Goal: Task Accomplishment & Management: Manage account settings

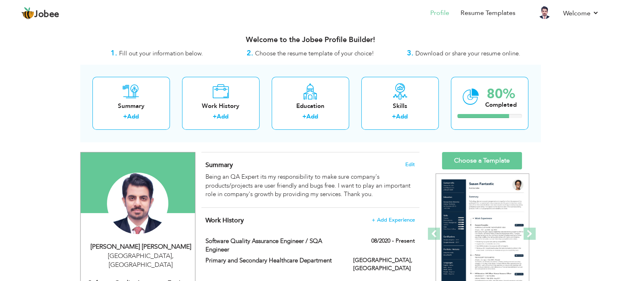
scroll to position [121, 0]
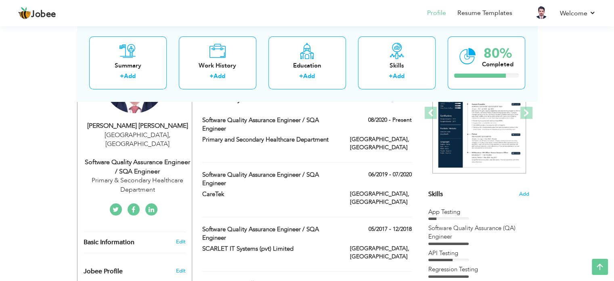
click at [155, 147] on div "Rana Farhan Ishaq Lahore , Pakistan Software Quality Assurance Engineer / SQA E…" at bounding box center [135, 157] width 114 height 73
type input "[PERSON_NAME]"
type input "03006178207"
select select "number:166"
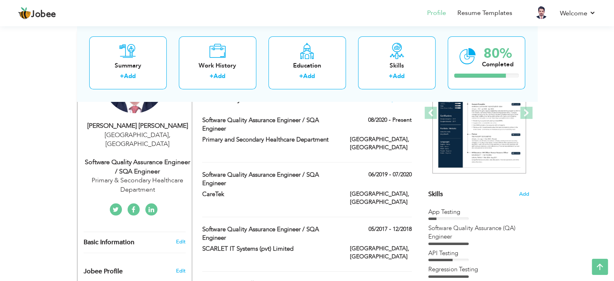
type input "[GEOGRAPHIC_DATA]"
select select "number:6"
type input "Primary & Secondary Healthcare Department"
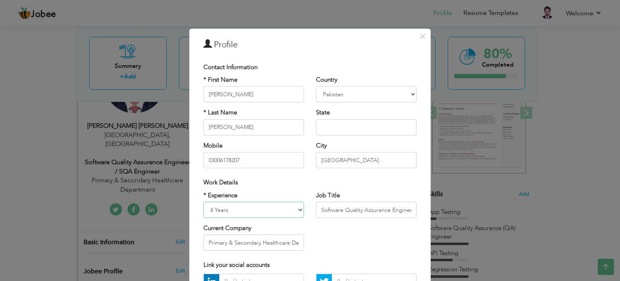
click at [265, 208] on select "Entry Level Less than 1 Year 1 Year 2 Years 3 Years 4 Years 5 Years 6 Years 7 Y…" at bounding box center [253, 209] width 101 height 16
click at [331, 50] on h3 "Profile" at bounding box center [309, 45] width 213 height 12
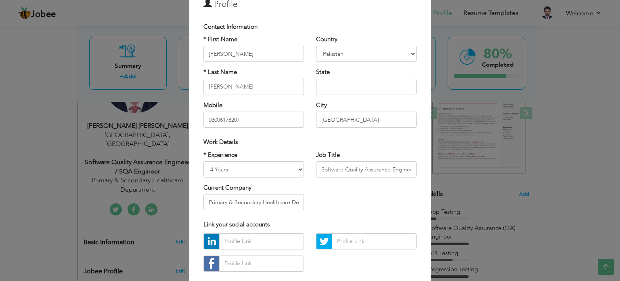
scroll to position [81, 0]
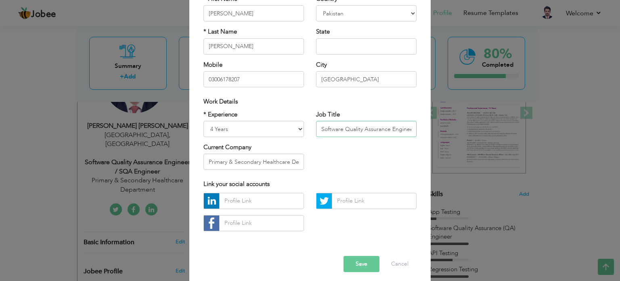
click at [349, 132] on input "Software Quality Assurance Engineer / SQA Engineer" at bounding box center [366, 129] width 101 height 16
click at [322, 169] on div "* Experience Entry Level Less than 1 Year 1 Year 2 Years 3 Years 4 Years 5 Year…" at bounding box center [309, 143] width 225 height 66
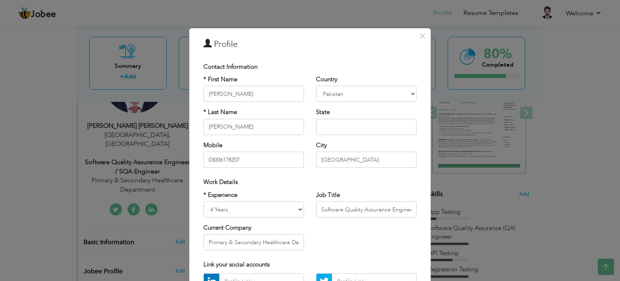
scroll to position [0, 0]
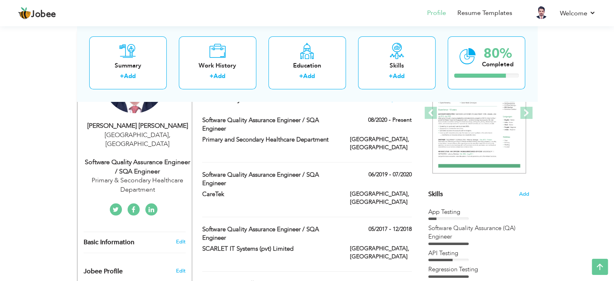
click at [175, 157] on div "Software Quality Assurance Engineer / SQA Engineer" at bounding box center [138, 166] width 108 height 19
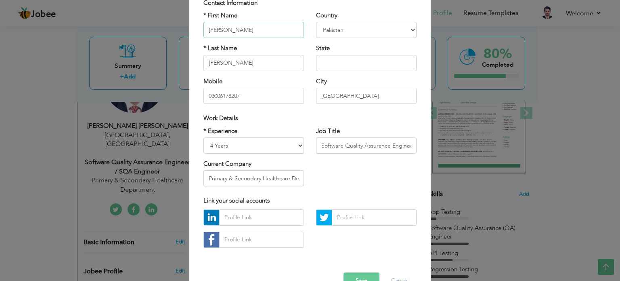
scroll to position [86, 0]
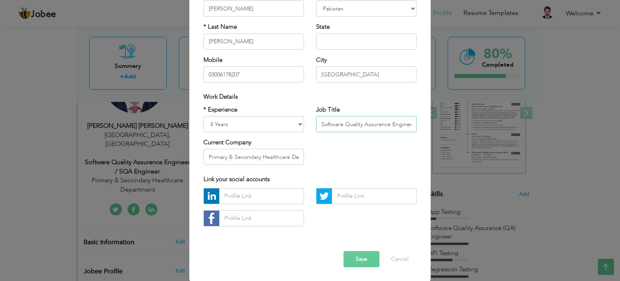
click at [323, 124] on input "Software Quality Assurance Engineer / SQA Engineer" at bounding box center [366, 124] width 101 height 16
click at [316, 118] on input "Software Quality Assurance Engineer / SQA Engineer" at bounding box center [366, 124] width 101 height 16
paste input "Senior"
click at [381, 125] on input "Senior Software Quality Assurance Engineer / SQA Engineer" at bounding box center [366, 124] width 101 height 16
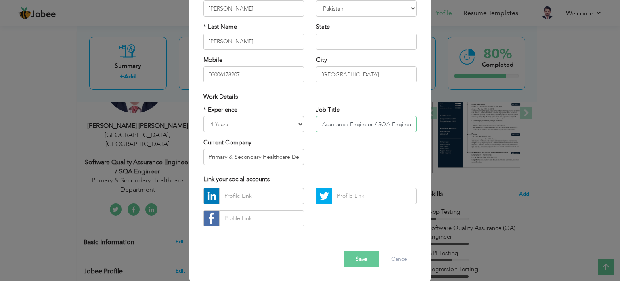
type input "Senior Software Quality Assurance Engineer / SQA Engineer"
click at [357, 258] on button "Save" at bounding box center [362, 259] width 36 height 16
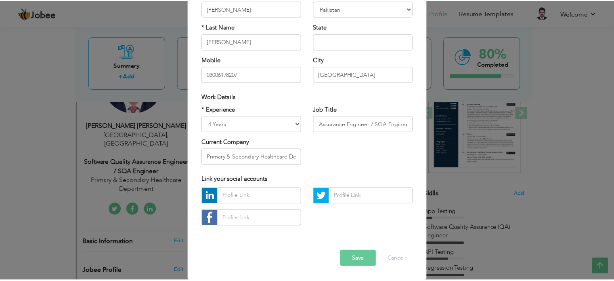
scroll to position [0, 0]
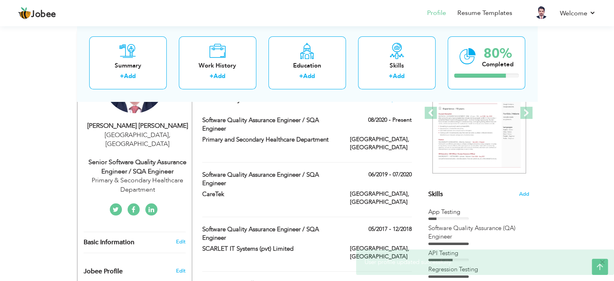
click at [604, 261] on span "×" at bounding box center [602, 262] width 6 height 8
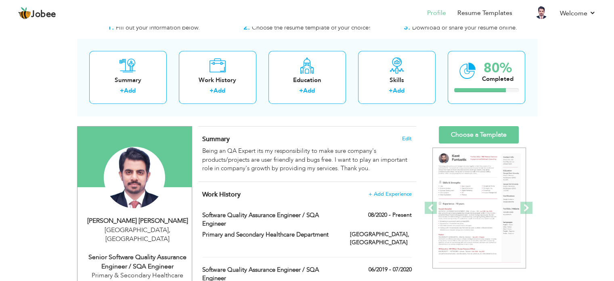
scroll to position [40, 0]
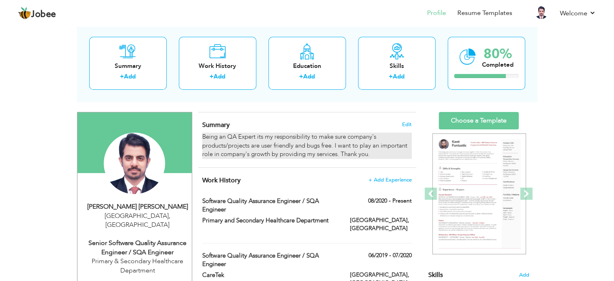
click at [291, 155] on div "Being an QA Expert its my responsibility to make sure company's products/projec…" at bounding box center [306, 145] width 209 height 26
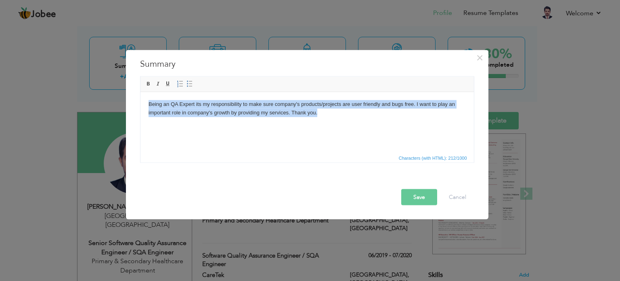
drag, startPoint x: 334, startPoint y: 115, endPoint x: 140, endPoint y: 106, distance: 193.6
click at [142, 106] on html "Being an QA Expert its my responsibility to make sure company's products/projec…" at bounding box center [306, 108] width 333 height 33
click at [326, 116] on body "Being an QA Expert its my responsibility to make sure company's products/projec…" at bounding box center [306, 108] width 317 height 17
drag, startPoint x: 222, startPoint y: 102, endPoint x: 115, endPoint y: 100, distance: 107.8
click at [140, 100] on html "Being an QA Expert its my responsibility to make sure company's products/projec…" at bounding box center [306, 108] width 333 height 33
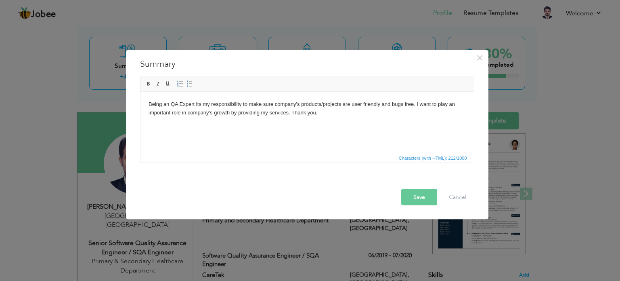
click at [337, 119] on html "Being an QA Expert its my responsibility to make sure company's products/projec…" at bounding box center [306, 108] width 333 height 33
click at [334, 114] on body "Being an QA Expert its my responsibility to make sure company's products/projec…" at bounding box center [306, 108] width 317 height 17
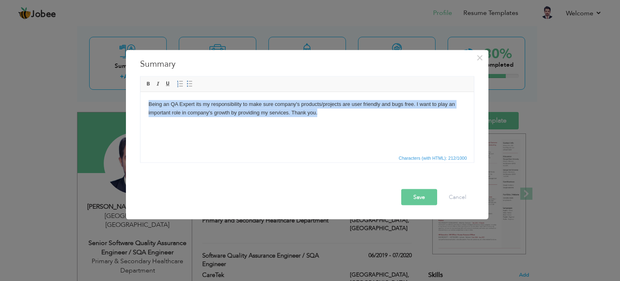
drag, startPoint x: 323, startPoint y: 118, endPoint x: 115, endPoint y: 96, distance: 208.3
click at [140, 96] on html "Being an QA Expert its my responsibility to make sure company's products/projec…" at bounding box center [306, 108] width 333 height 33
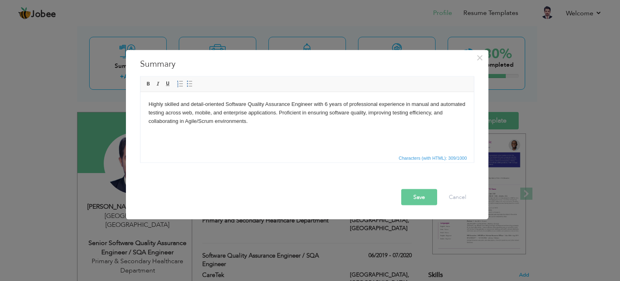
click at [265, 123] on body "Highly skilled and detail-oriented Software Quality Assurance Engineer with 6 y…" at bounding box center [306, 112] width 317 height 25
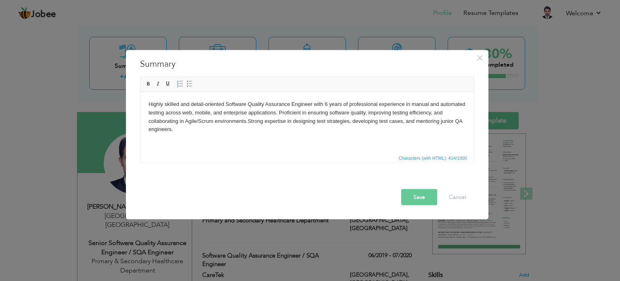
click at [417, 197] on button "Save" at bounding box center [419, 197] width 36 height 16
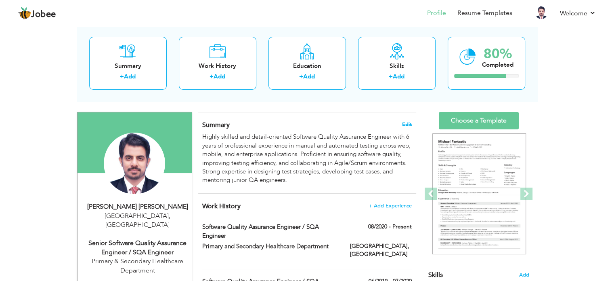
click at [409, 123] on span "Edit" at bounding box center [407, 125] width 10 height 6
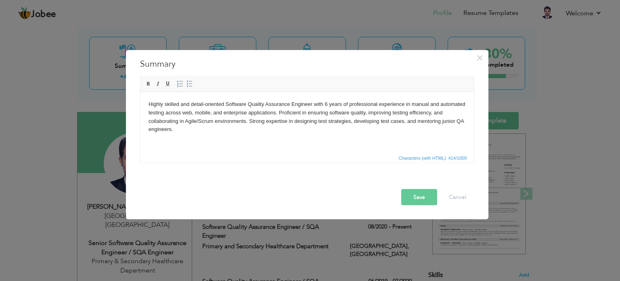
click at [325, 104] on body "Highly skilled and detail-oriented Software Quality Assurance Engineer with 6 y…" at bounding box center [306, 117] width 317 height 34
click at [420, 195] on button "Save" at bounding box center [419, 197] width 36 height 16
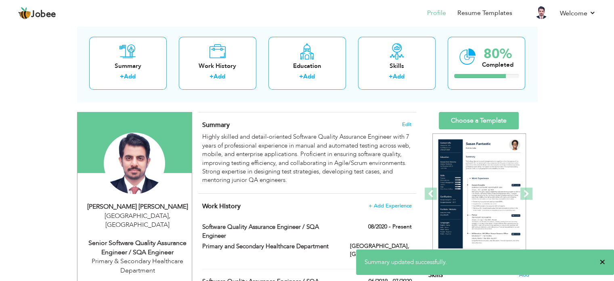
click at [603, 262] on span "×" at bounding box center [602, 262] width 6 height 8
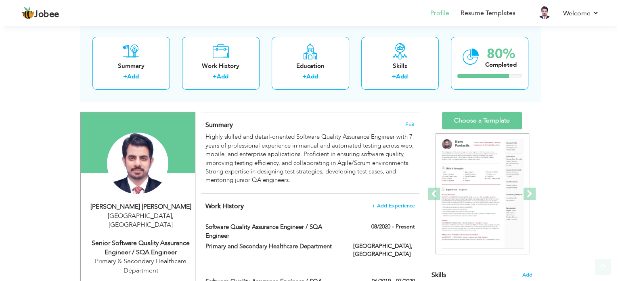
scroll to position [121, 0]
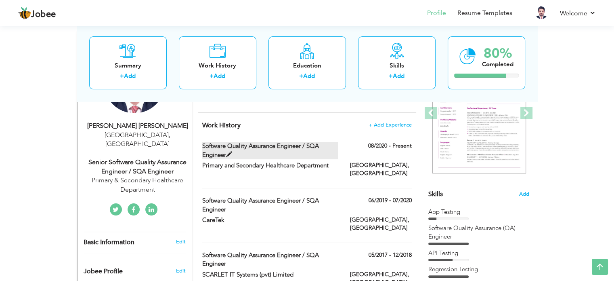
click at [231, 153] on span at bounding box center [229, 154] width 6 height 6
type input "Software Quality Assurance Engineer / SQA Engineer"
type input "Primary and Secondary Healthcare Department"
type input "08/2020"
type input "Pakistan"
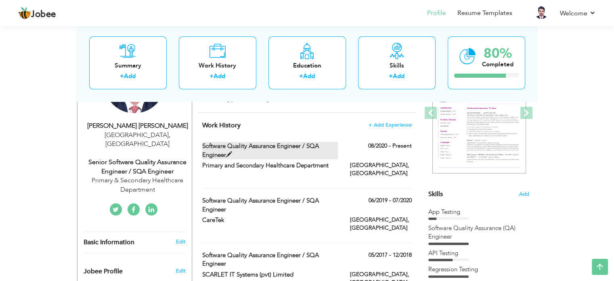
type input "Lahore"
checkbox input "true"
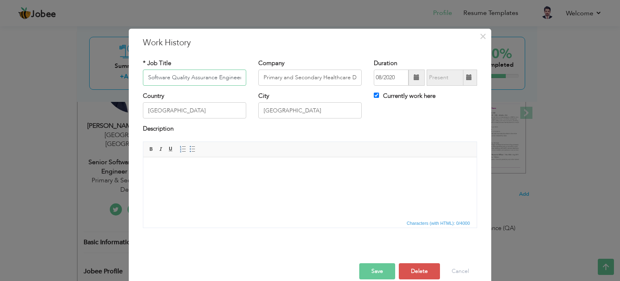
scroll to position [0, 40]
click at [171, 78] on input "Software Quality Assurance Engineer / SQA Engineer" at bounding box center [194, 77] width 103 height 16
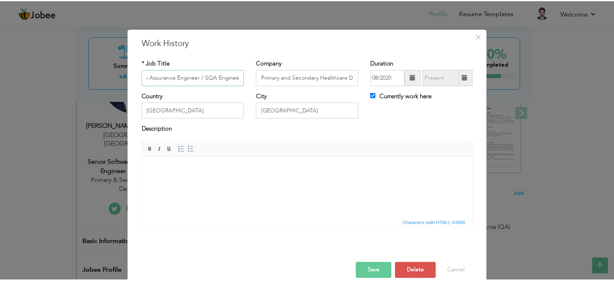
scroll to position [0, 0]
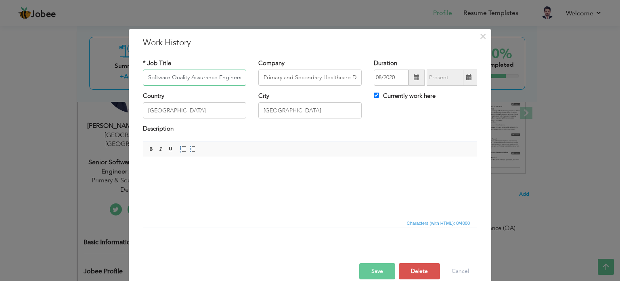
paste input "Senior"
click at [373, 264] on button "Save" at bounding box center [377, 271] width 36 height 16
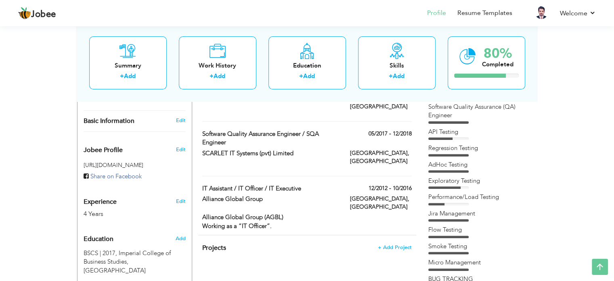
scroll to position [202, 0]
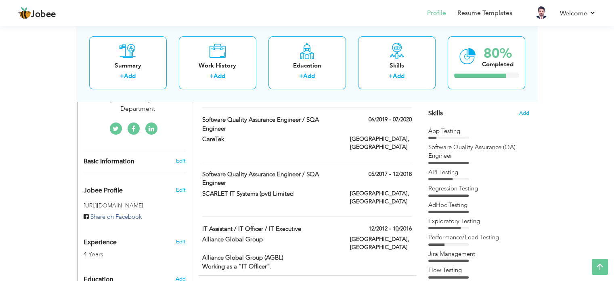
click at [339, 224] on div "IT Assistant / IT Officer / IT Executive" at bounding box center [270, 229] width 148 height 10
type input "IT Assistant / IT Officer / IT Executive"
type input "Alliance Global Group"
type input "12/2012"
type input "10/2016"
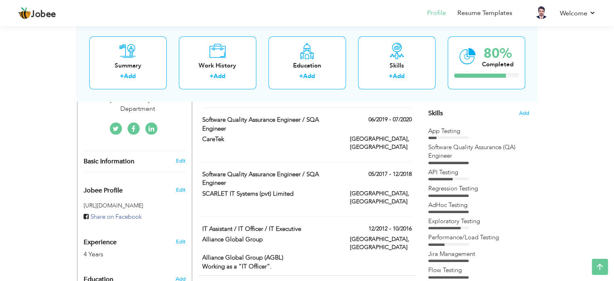
checkbox input "false"
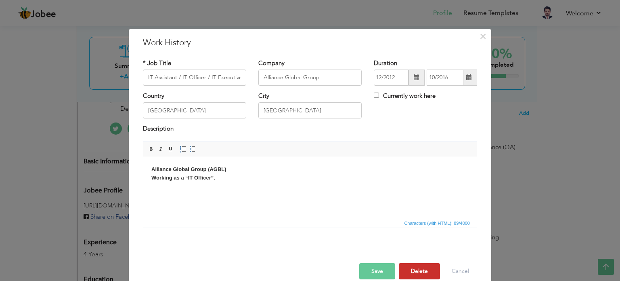
click at [408, 266] on button "Delete" at bounding box center [419, 271] width 41 height 16
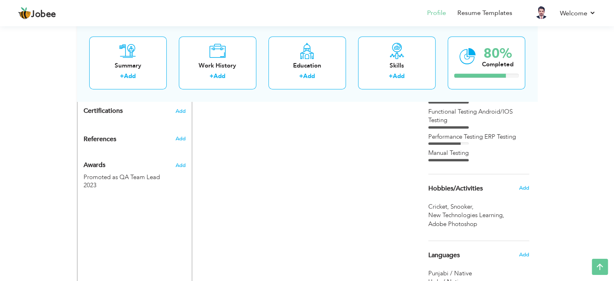
scroll to position [514, 0]
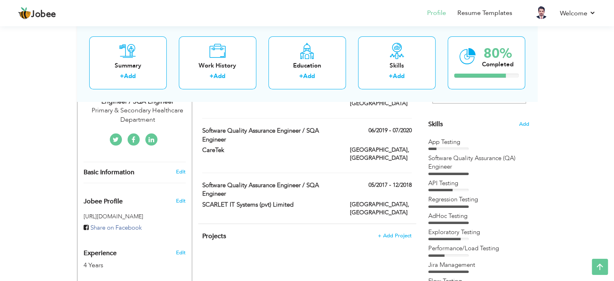
scroll to position [0, 0]
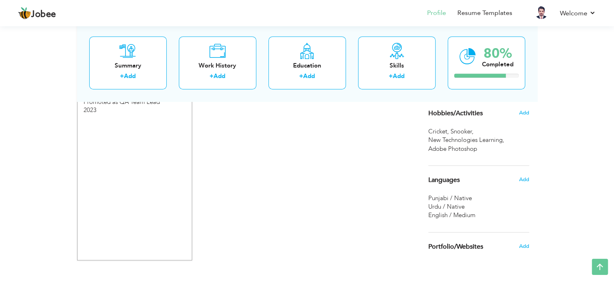
scroll to position [514, 0]
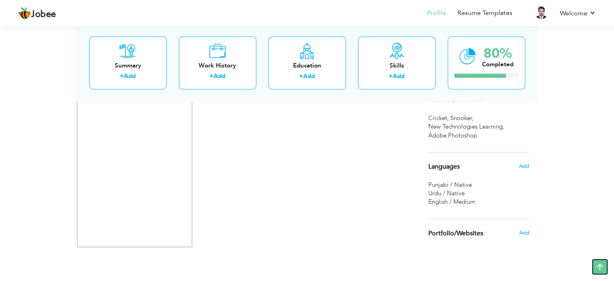
click at [604, 269] on icon at bounding box center [600, 266] width 16 height 16
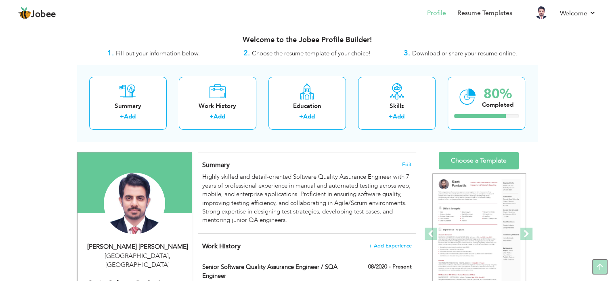
scroll to position [0, 0]
click at [487, 9] on link "Resume Templates" at bounding box center [484, 12] width 55 height 9
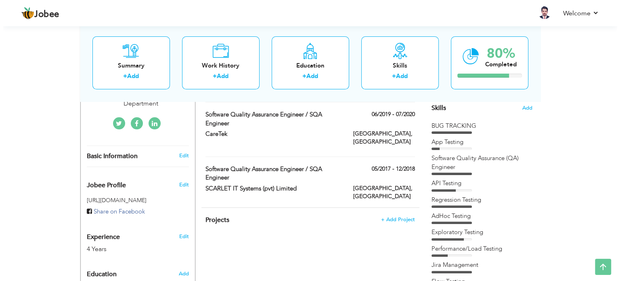
scroll to position [202, 0]
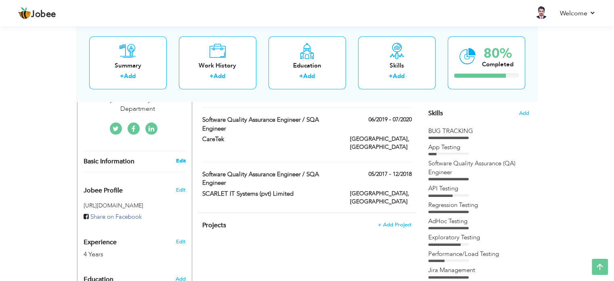
click at [180, 157] on link "Edit" at bounding box center [181, 160] width 10 height 7
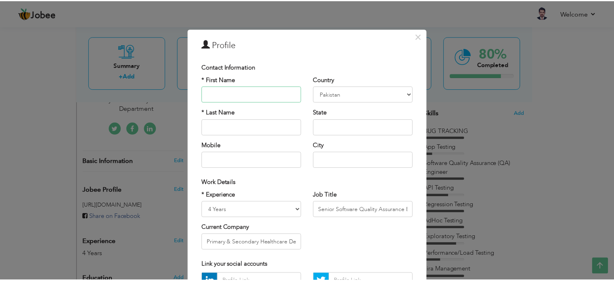
scroll to position [86, 0]
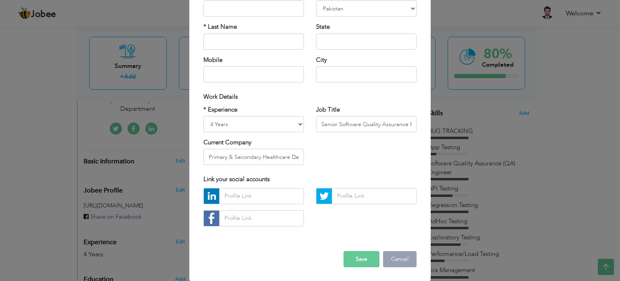
click at [392, 257] on button "Cancel" at bounding box center [400, 259] width 34 height 16
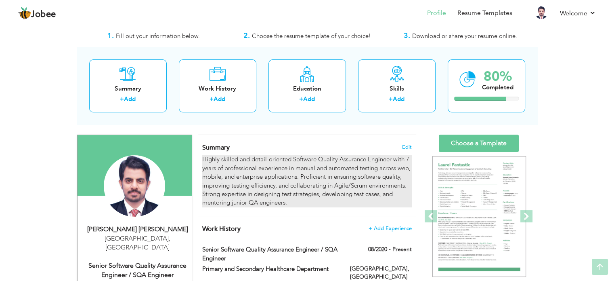
scroll to position [0, 0]
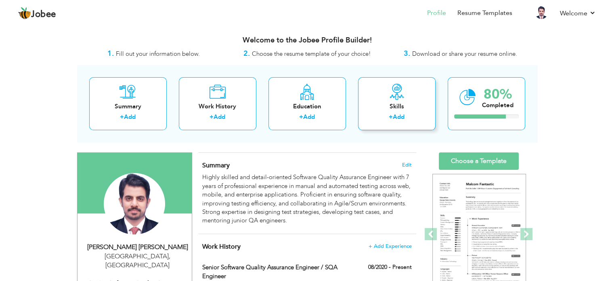
click at [392, 108] on div "Skills" at bounding box center [397, 106] width 65 height 8
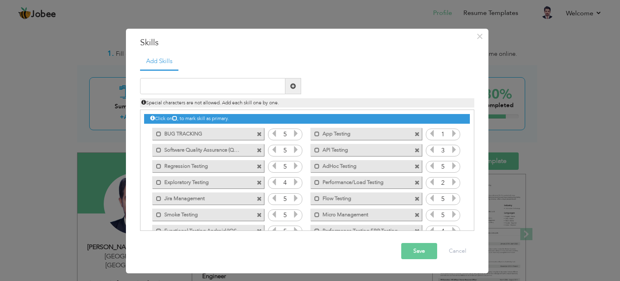
click at [203, 134] on label "BUG TRACKING" at bounding box center [202, 133] width 82 height 10
click at [186, 148] on label "Software Quality Assurance (QA) Engineer" at bounding box center [202, 149] width 82 height 10
click at [192, 166] on label "Regression Testing" at bounding box center [202, 165] width 82 height 10
click at [190, 177] on label "Exploratory Testing" at bounding box center [202, 181] width 82 height 10
click at [189, 193] on label "Jira Management" at bounding box center [202, 197] width 82 height 10
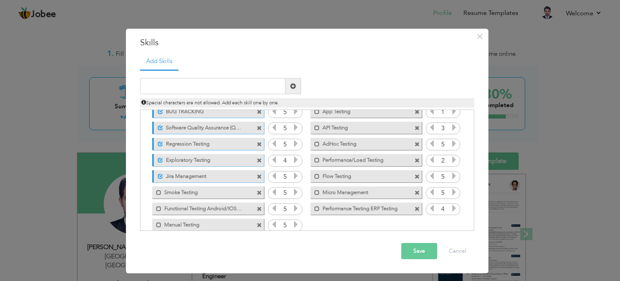
scroll to position [34, 0]
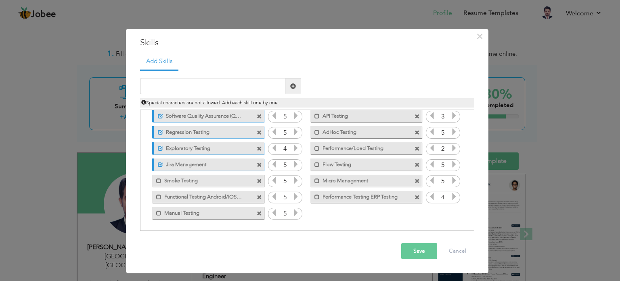
click at [206, 174] on label "Smoke Testing" at bounding box center [202, 179] width 82 height 10
click at [201, 192] on label "Functional Testing Android/IOS Testing" at bounding box center [202, 196] width 82 height 10
click at [202, 209] on label "Manual Testing" at bounding box center [202, 212] width 82 height 10
click at [341, 197] on label "Performance Testing ERP Testing" at bounding box center [361, 196] width 82 height 10
click at [356, 183] on label "Micro Management" at bounding box center [361, 179] width 82 height 10
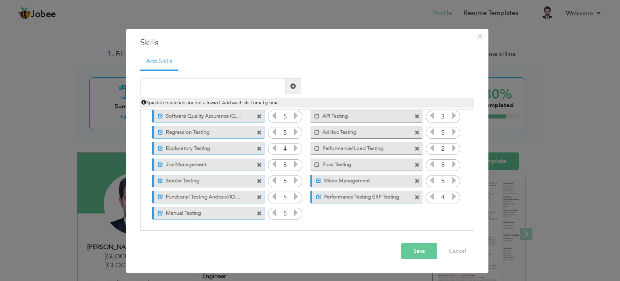
click at [358, 167] on label "Flow Testing" at bounding box center [361, 163] width 82 height 10
click at [358, 149] on label "Performance/Load Testing" at bounding box center [361, 147] width 82 height 10
click at [360, 126] on label "AdHoc Testing" at bounding box center [361, 131] width 82 height 10
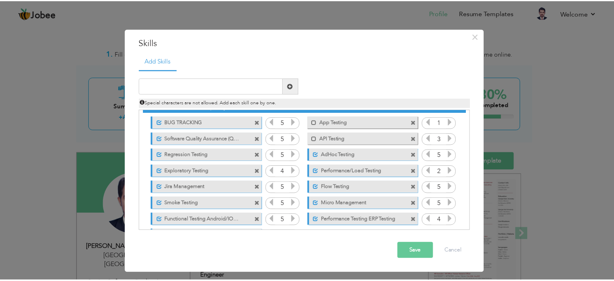
scroll to position [0, 0]
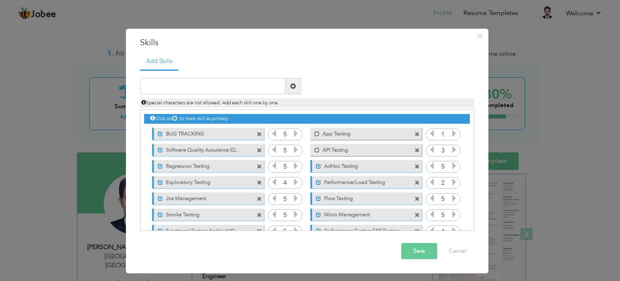
click at [353, 148] on label "API Testing" at bounding box center [361, 149] width 82 height 10
click at [358, 132] on label "App Testing" at bounding box center [361, 133] width 82 height 10
click at [419, 244] on button "Save" at bounding box center [419, 251] width 36 height 16
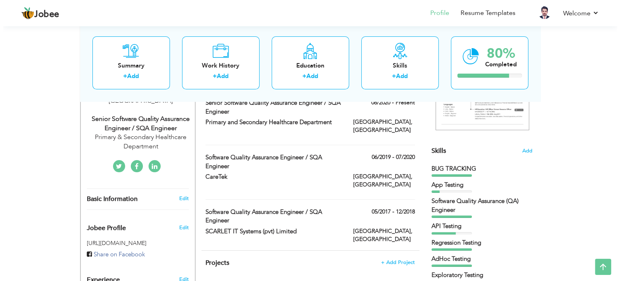
scroll to position [191, 0]
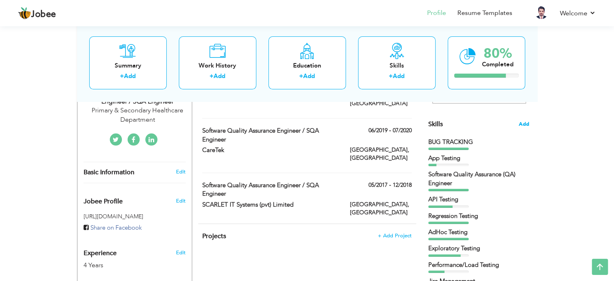
click at [522, 126] on span "Add" at bounding box center [524, 124] width 10 height 8
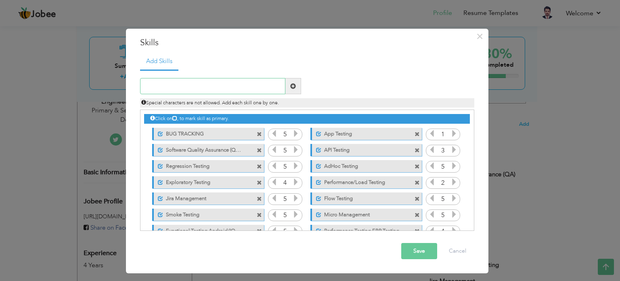
scroll to position [34, 0]
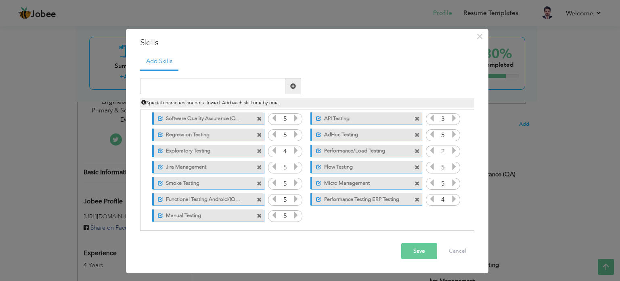
click at [294, 181] on div "Click on , to mark skill as primary. Unmark as primary skill. BUG TRACKING 5 1 …" at bounding box center [306, 150] width 325 height 145
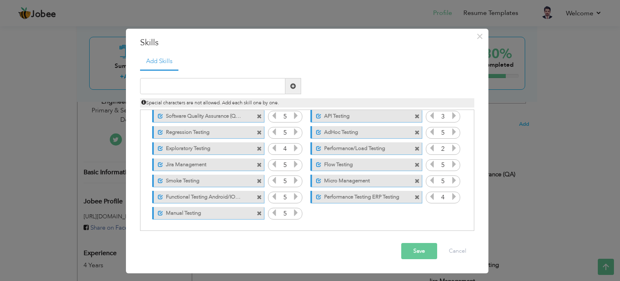
click at [294, 181] on icon at bounding box center [295, 179] width 7 height 7
click at [299, 165] on icon at bounding box center [295, 163] width 7 height 7
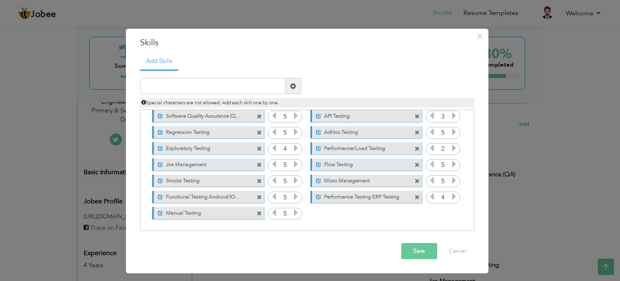
click at [296, 184] on icon at bounding box center [295, 179] width 7 height 7
click at [300, 147] on div "4" at bounding box center [285, 149] width 34 height 12
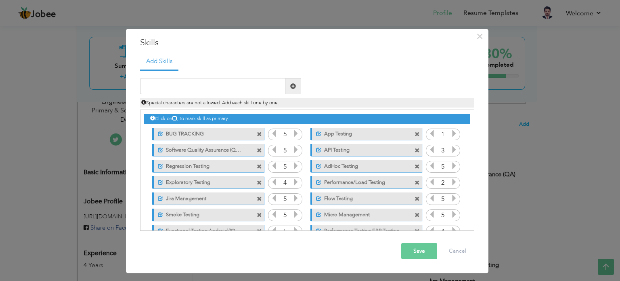
click at [451, 182] on icon at bounding box center [454, 181] width 7 height 7
click at [453, 147] on icon at bounding box center [454, 149] width 7 height 7
click at [454, 133] on icon at bounding box center [454, 133] width 7 height 7
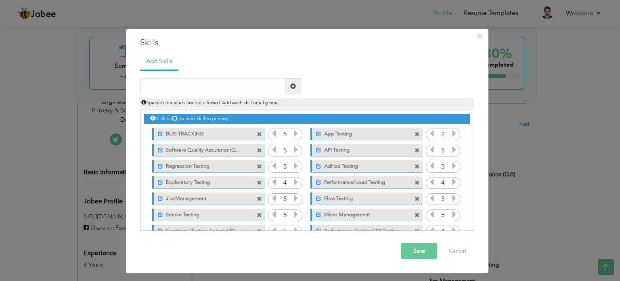
click at [454, 133] on icon at bounding box center [454, 133] width 7 height 7
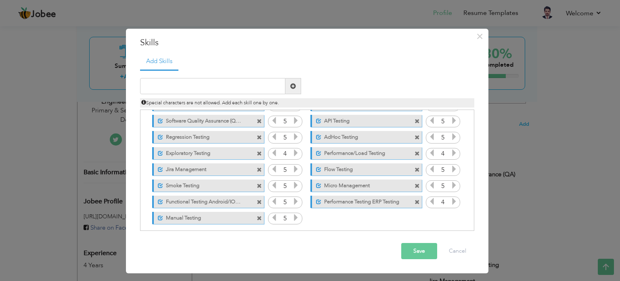
scroll to position [34, 0]
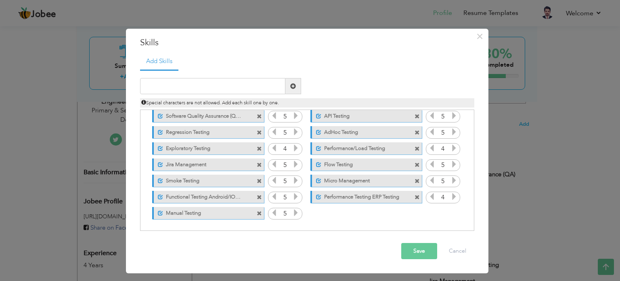
click at [425, 250] on button "Save" at bounding box center [419, 251] width 36 height 16
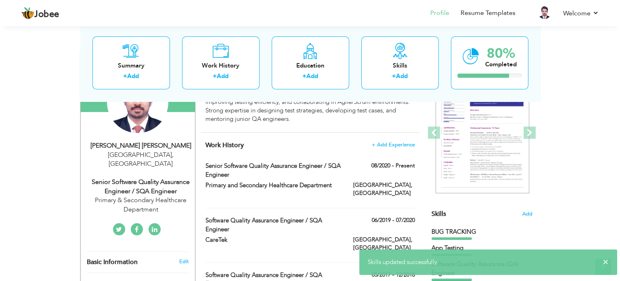
scroll to position [151, 0]
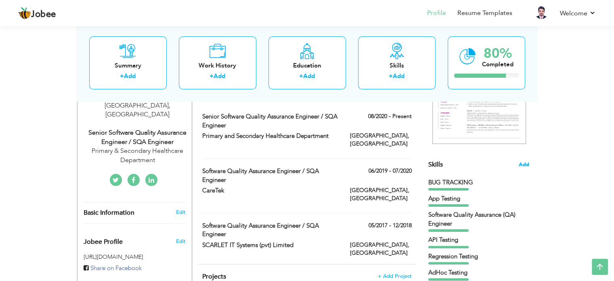
click at [526, 163] on span "Add" at bounding box center [524, 165] width 10 height 8
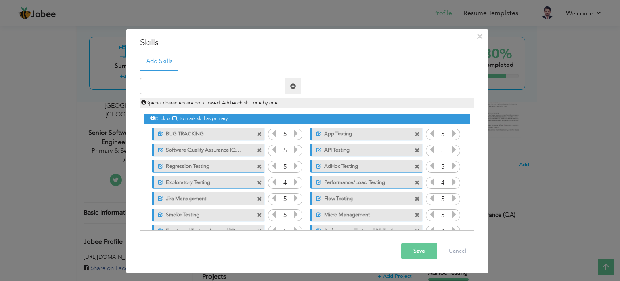
scroll to position [0, 0]
click at [299, 178] on div "4" at bounding box center [285, 183] width 34 height 12
click at [296, 176] on div "Click on , to mark skill as primary. Unmark as primary skill. BUG TRACKING 5 5 …" at bounding box center [306, 182] width 325 height 145
click at [296, 180] on icon at bounding box center [295, 181] width 7 height 7
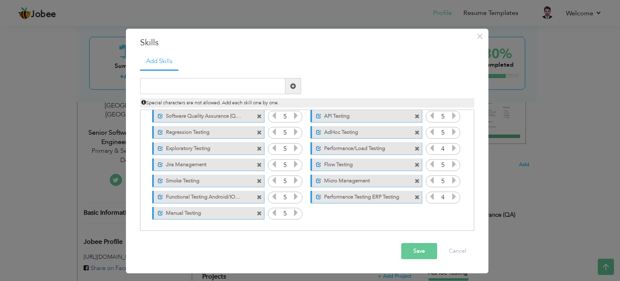
scroll to position [34, 0]
click at [452, 196] on icon at bounding box center [454, 196] width 7 height 7
click at [452, 146] on icon at bounding box center [454, 147] width 7 height 7
drag, startPoint x: 417, startPoint y: 247, endPoint x: 436, endPoint y: 227, distance: 27.4
click at [417, 247] on button "Save" at bounding box center [419, 251] width 36 height 16
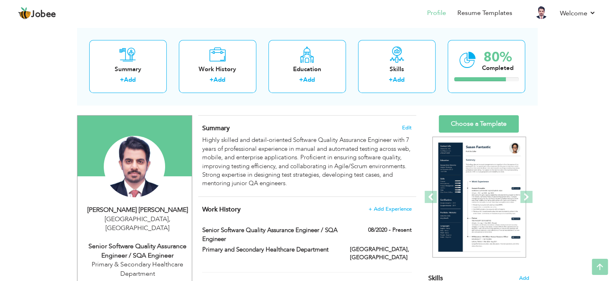
scroll to position [0, 0]
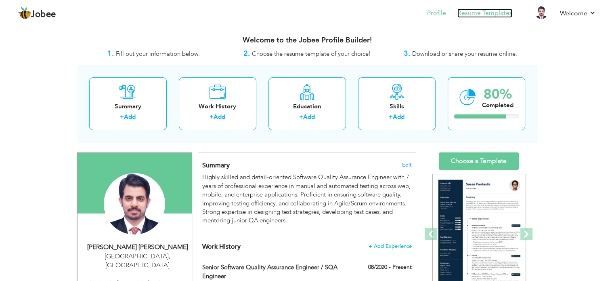
click at [480, 11] on link "Resume Templates" at bounding box center [484, 12] width 55 height 9
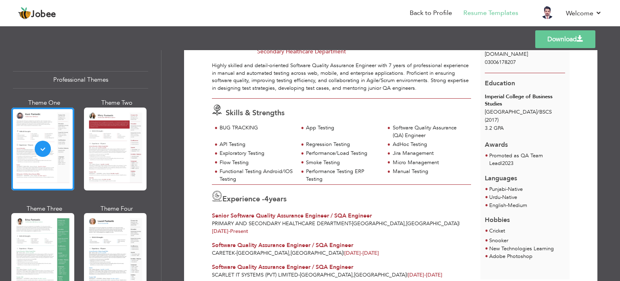
scroll to position [88, 0]
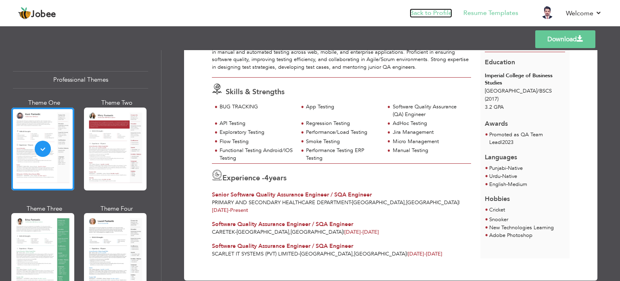
click at [430, 17] on link "Back to Profile" at bounding box center [431, 12] width 42 height 9
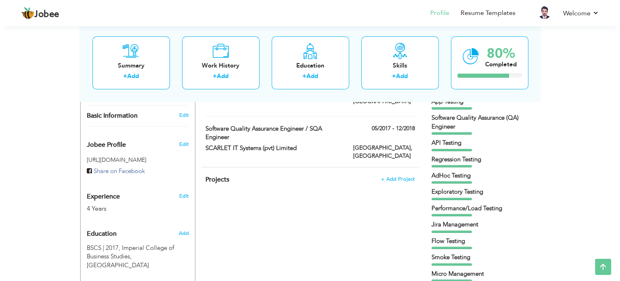
scroll to position [283, 0]
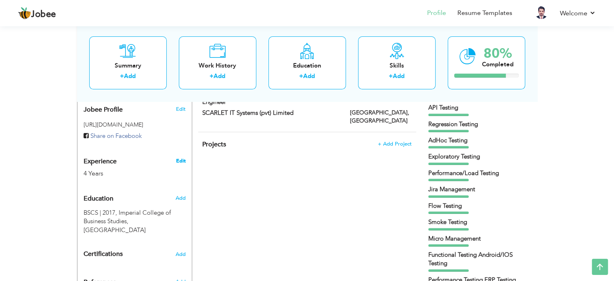
click at [178, 157] on link "Edit" at bounding box center [181, 160] width 10 height 7
type input "[PERSON_NAME]"
type input "03006178207"
select select "number:166"
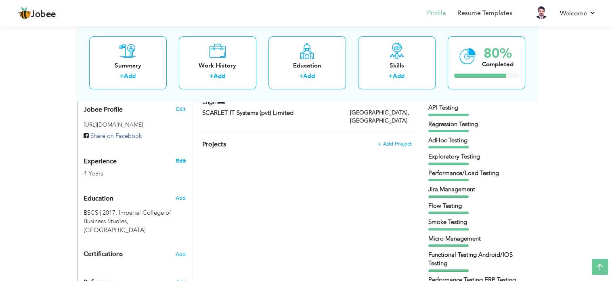
type input "[GEOGRAPHIC_DATA]"
select select "number:6"
type input "Primary & Secondary Healthcare Department"
type input "Senior Software Quality Assurance Engineer / SQA Engineer"
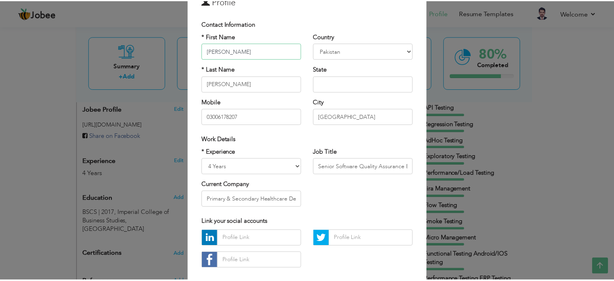
scroll to position [86, 0]
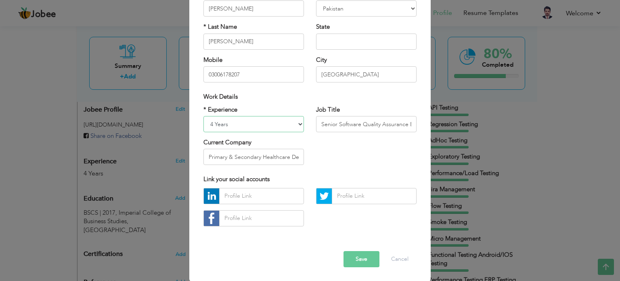
click at [251, 117] on select "Entry Level Less than 1 Year 1 Year 2 Years 3 Years 4 Years 5 Years 6 Years 7 Y…" at bounding box center [253, 124] width 101 height 16
select select "number:9"
click at [203, 116] on select "Entry Level Less than 1 Year 1 Year 2 Years 3 Years 4 Years 5 Years 6 Years 7 Y…" at bounding box center [253, 124] width 101 height 16
click at [360, 252] on button "Save" at bounding box center [362, 259] width 36 height 16
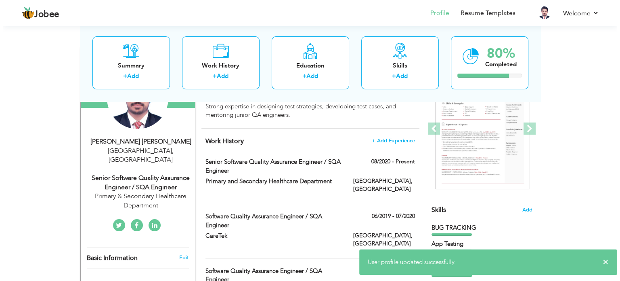
scroll to position [121, 0]
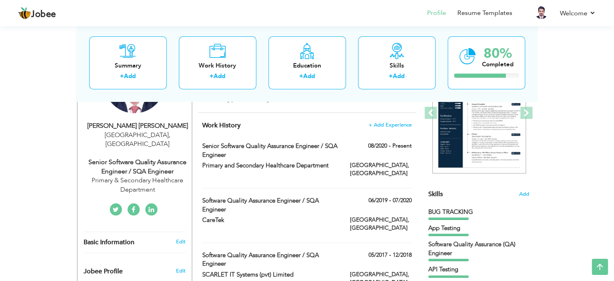
click at [412, 196] on div "06/2019 - 07/2020" at bounding box center [381, 201] width 74 height 10
type input "Software Quality Assurance Engineer / SQA Engineer"
type input "CareTek"
type input "06/2019"
type input "07/2020"
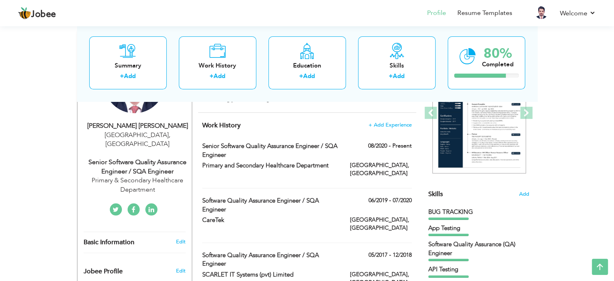
type input "[GEOGRAPHIC_DATA]"
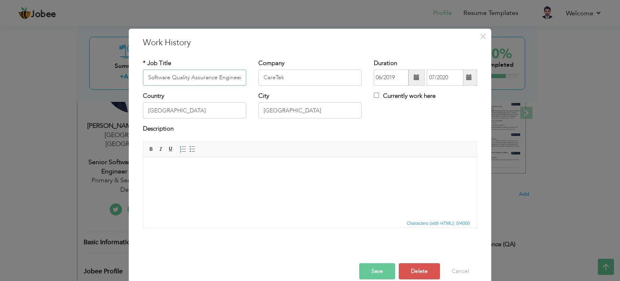
scroll to position [0, 40]
click at [409, 77] on span at bounding box center [417, 77] width 16 height 16
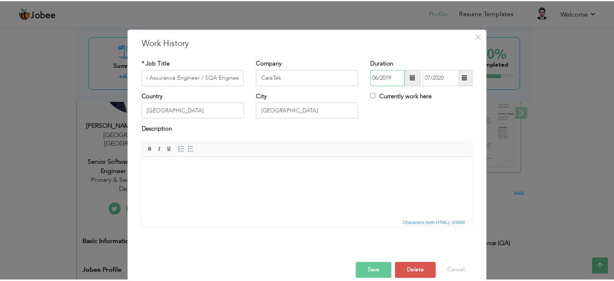
scroll to position [0, 0]
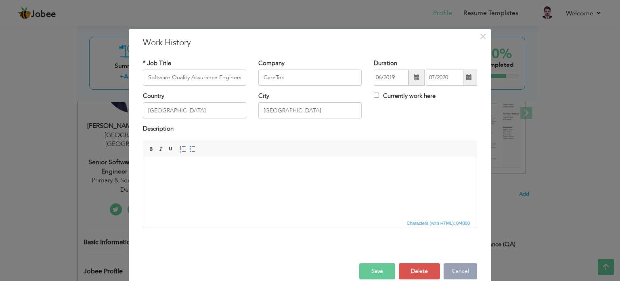
click at [451, 268] on button "Cancel" at bounding box center [461, 271] width 34 height 16
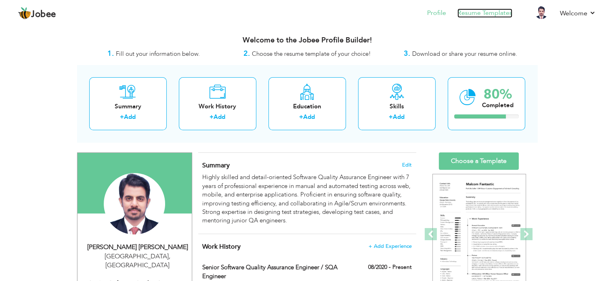
click at [470, 13] on link "Resume Templates" at bounding box center [484, 12] width 55 height 9
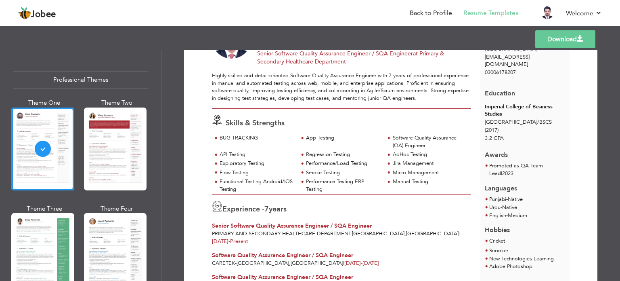
scroll to position [88, 0]
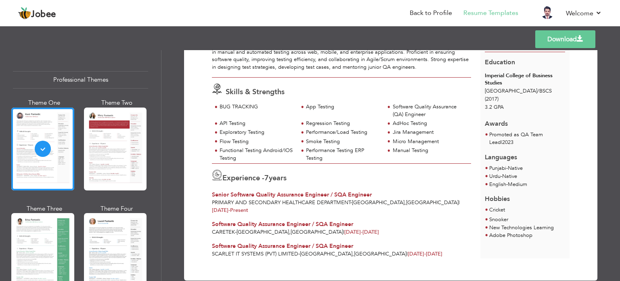
click at [565, 39] on link "Download" at bounding box center [565, 39] width 60 height 18
click at [428, 11] on link "Back to Profile" at bounding box center [431, 12] width 42 height 9
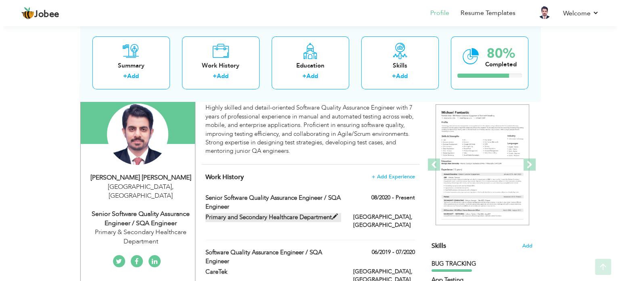
scroll to position [121, 0]
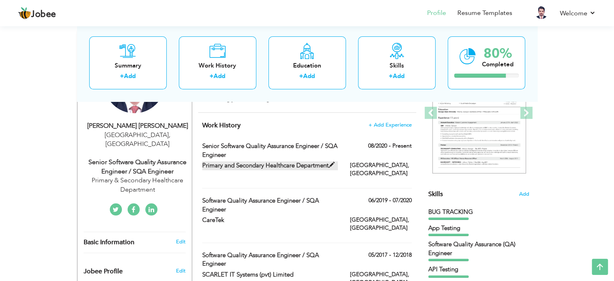
click at [247, 165] on label "Primary and Secondary Healthcare Department" at bounding box center [270, 165] width 136 height 8
type input "Senior Software Quality Assurance Engineer / SQA Engineer"
type input "Primary and Secondary Healthcare Department"
type input "08/2020"
type input "[GEOGRAPHIC_DATA]"
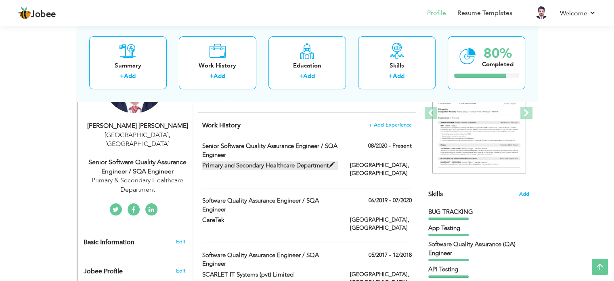
type input "[GEOGRAPHIC_DATA]"
checkbox input "true"
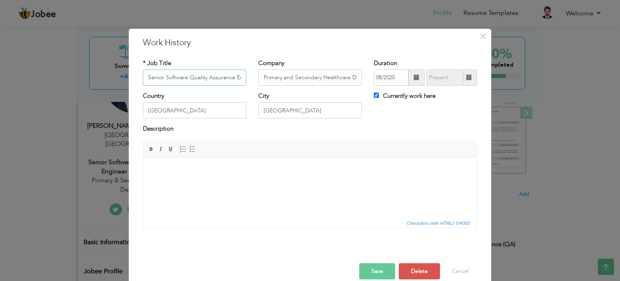
scroll to position [0, 58]
click at [304, 79] on input "Primary and Secondary Healthcare Department" at bounding box center [309, 77] width 103 height 16
paste input "Health & Population"
type input "Health & Population Department"
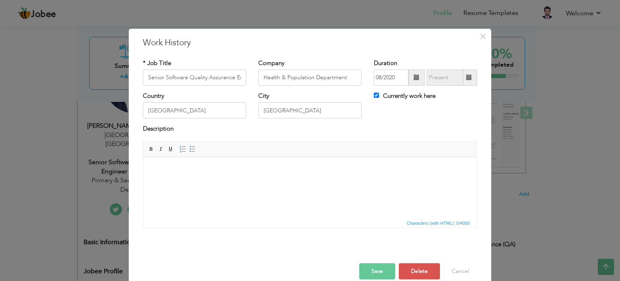
click at [368, 269] on button "Save" at bounding box center [377, 271] width 36 height 16
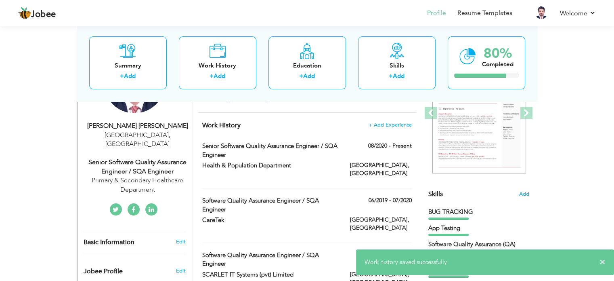
click at [126, 176] on div "Primary & Secondary Healthcare Department" at bounding box center [138, 185] width 108 height 19
type input "[PERSON_NAME]"
type input "03006178207"
select select "number:166"
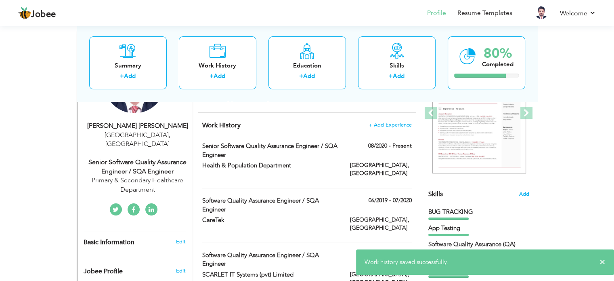
type input "[GEOGRAPHIC_DATA]"
select select "number:9"
type input "Primary & Secondary Healthcare Department"
type input "Senior Software Quality Assurance Engineer / SQA Engineer"
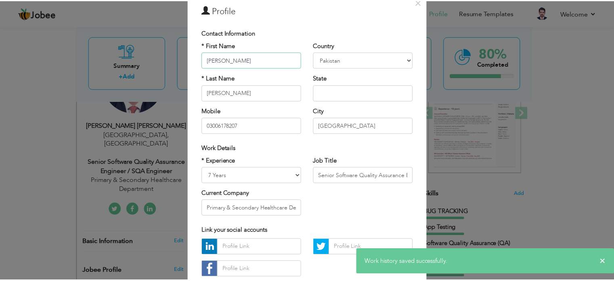
scroll to position [86, 0]
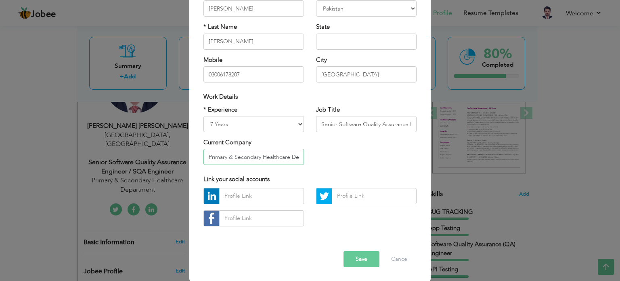
click at [245, 157] on input "Primary & Secondary Healthcare Department" at bounding box center [253, 157] width 101 height 16
paste input "Health & Population"
type input "Health & Population Department"
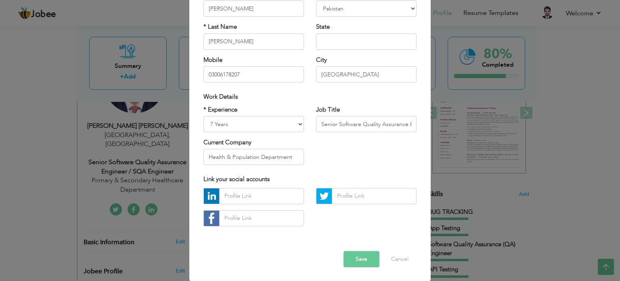
click at [363, 258] on button "Save" at bounding box center [362, 259] width 36 height 16
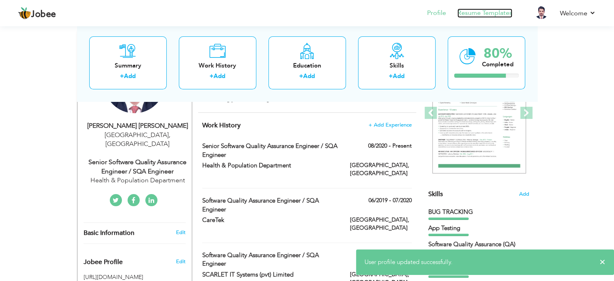
click at [481, 9] on link "Resume Templates" at bounding box center [484, 12] width 55 height 9
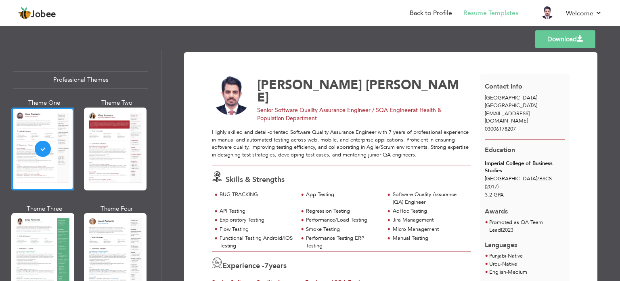
click at [553, 39] on link "Download" at bounding box center [565, 39] width 60 height 18
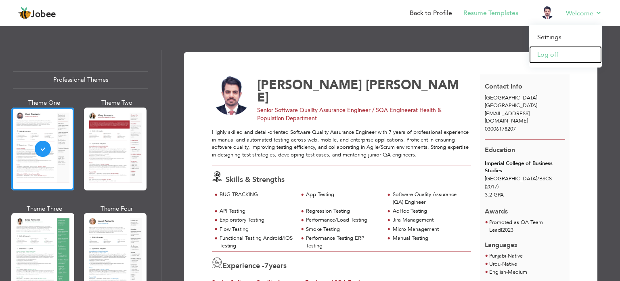
click at [552, 56] on link "Log off" at bounding box center [565, 54] width 73 height 17
